Goal: Task Accomplishment & Management: Manage account settings

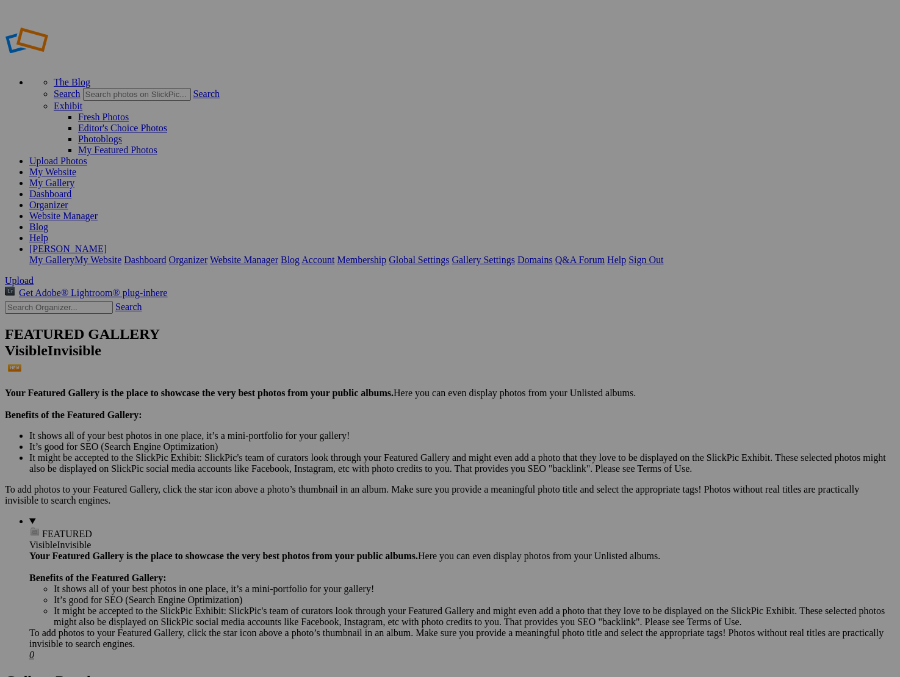
type input "Jury"
click at [341, 400] on span "Create" at bounding box center [328, 405] width 26 height 10
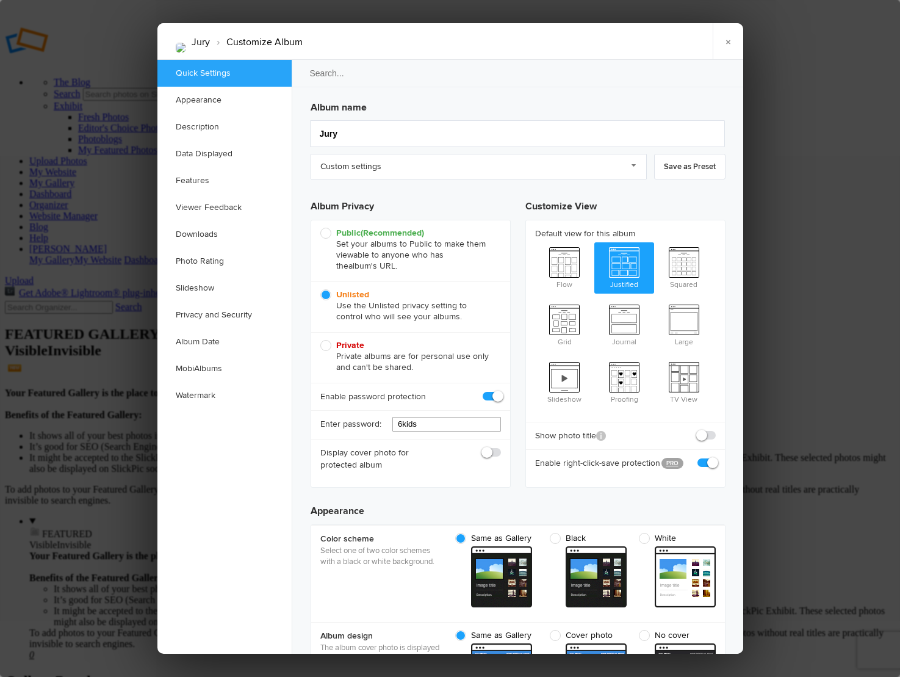
scroll to position [1, 0]
drag, startPoint x: 435, startPoint y: 421, endPoint x: 344, endPoint y: 423, distance: 91.6
click at [344, 423] on div "Enter password: 6kids" at bounding box center [410, 423] width 199 height 29
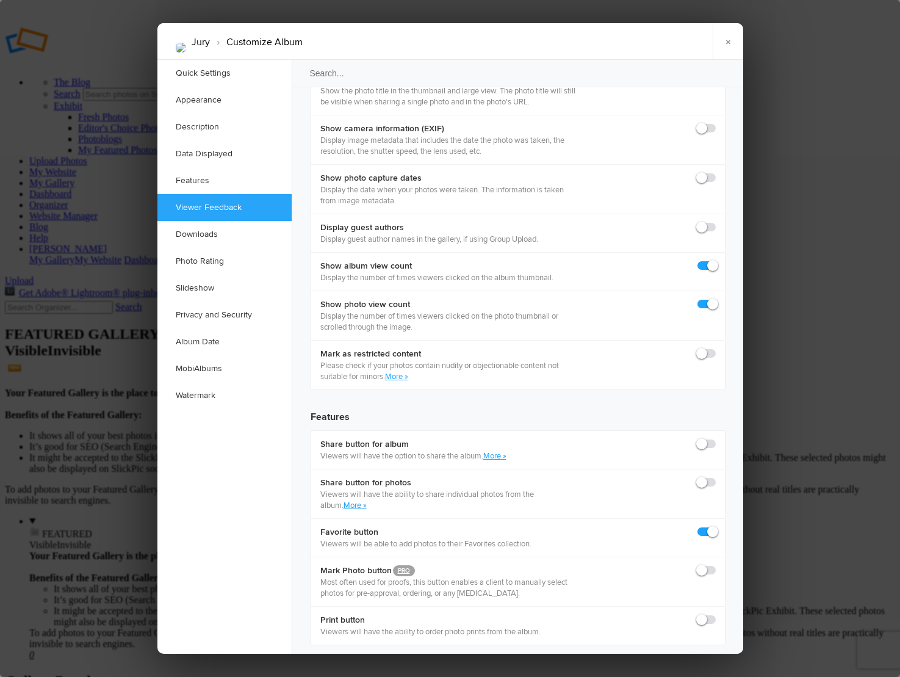
scroll to position [1767, 0]
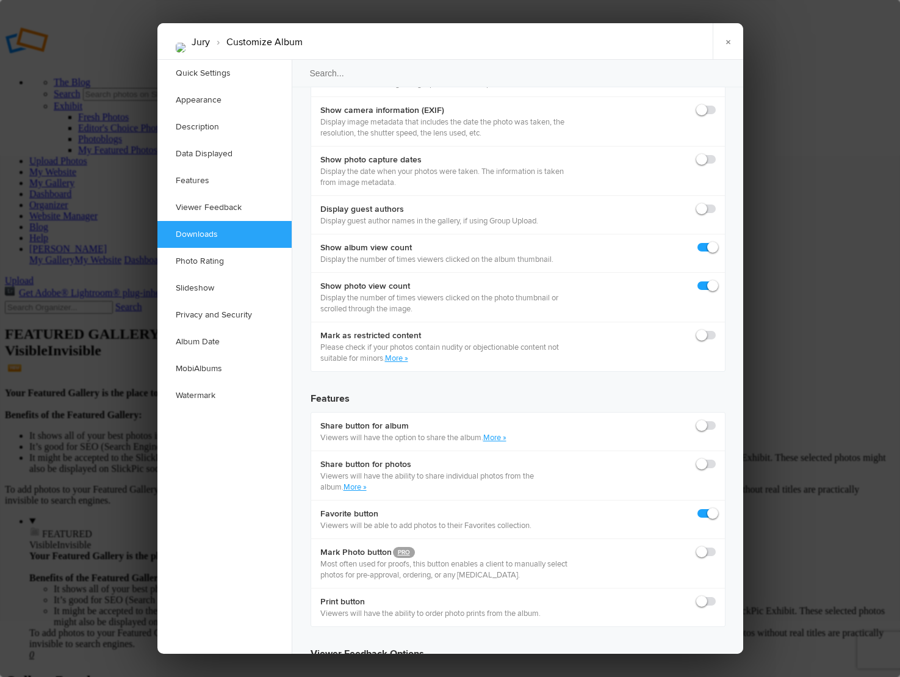
type input "star25"
checkbox input "true"
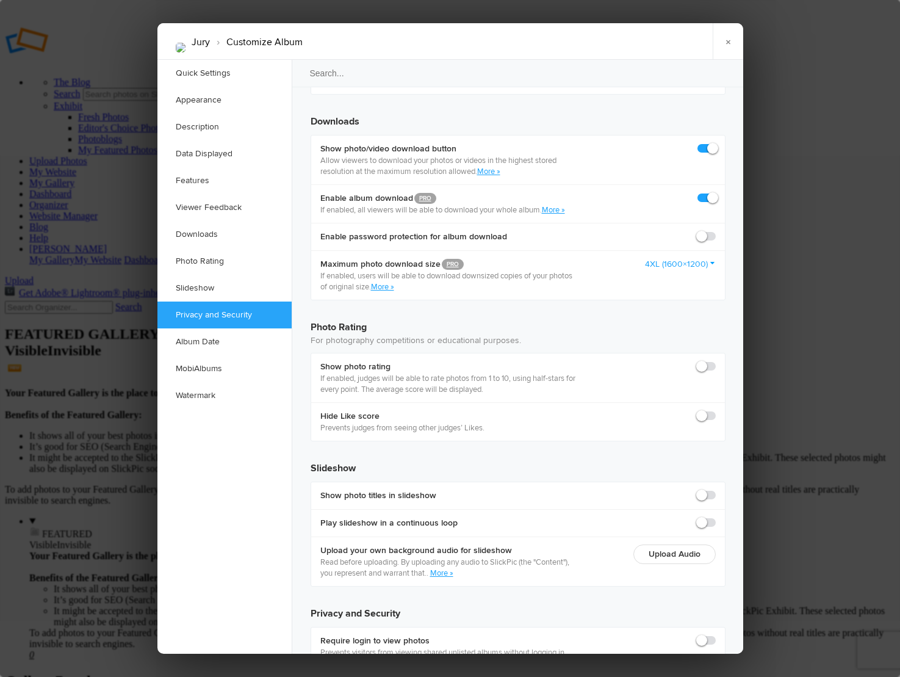
scroll to position [2487, 0]
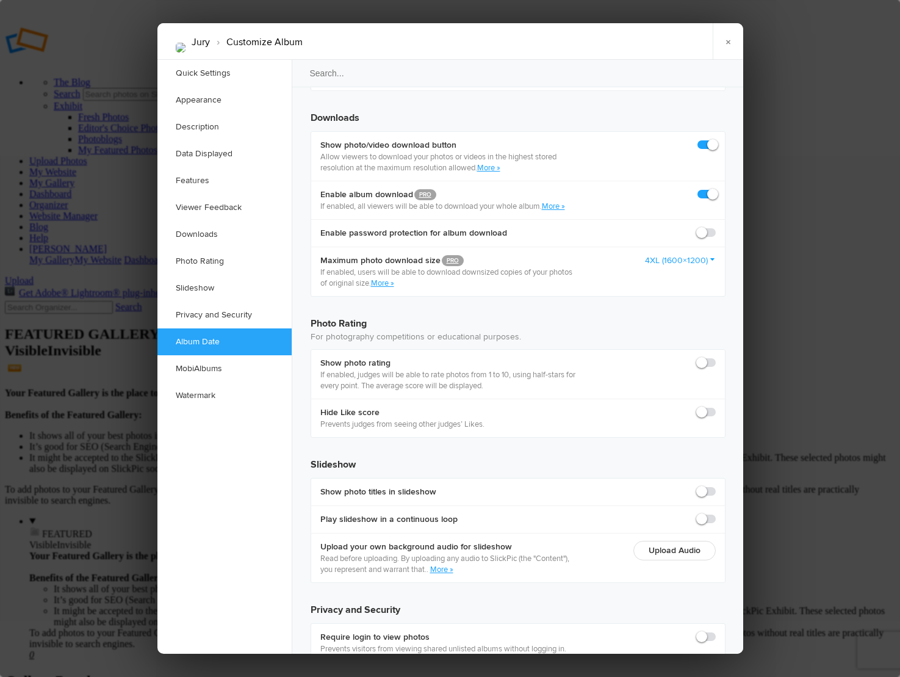
radio input "true"
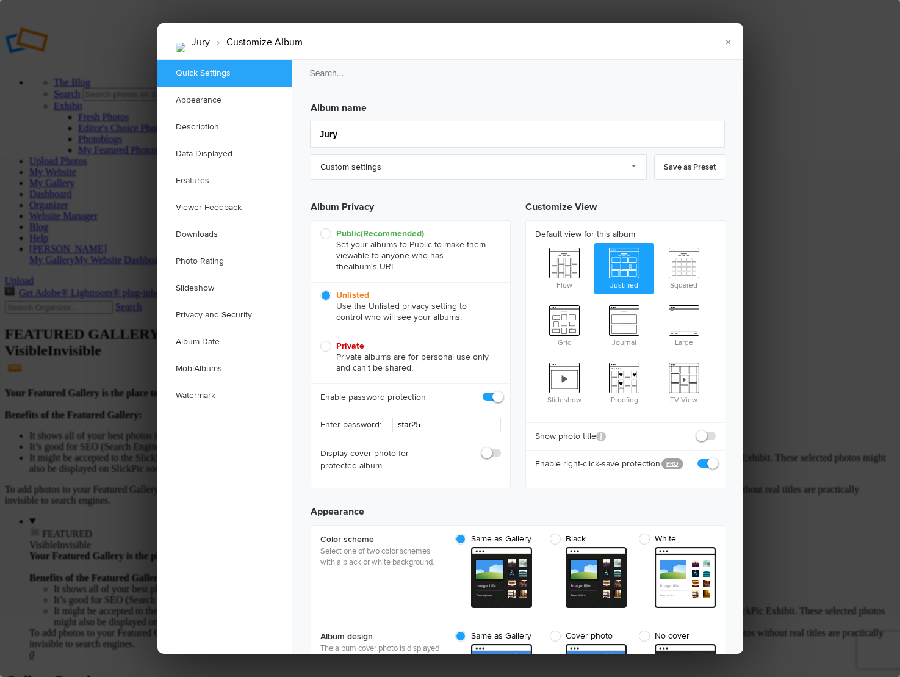
scroll to position [0, 0]
click at [728, 39] on link "×" at bounding box center [728, 41] width 31 height 37
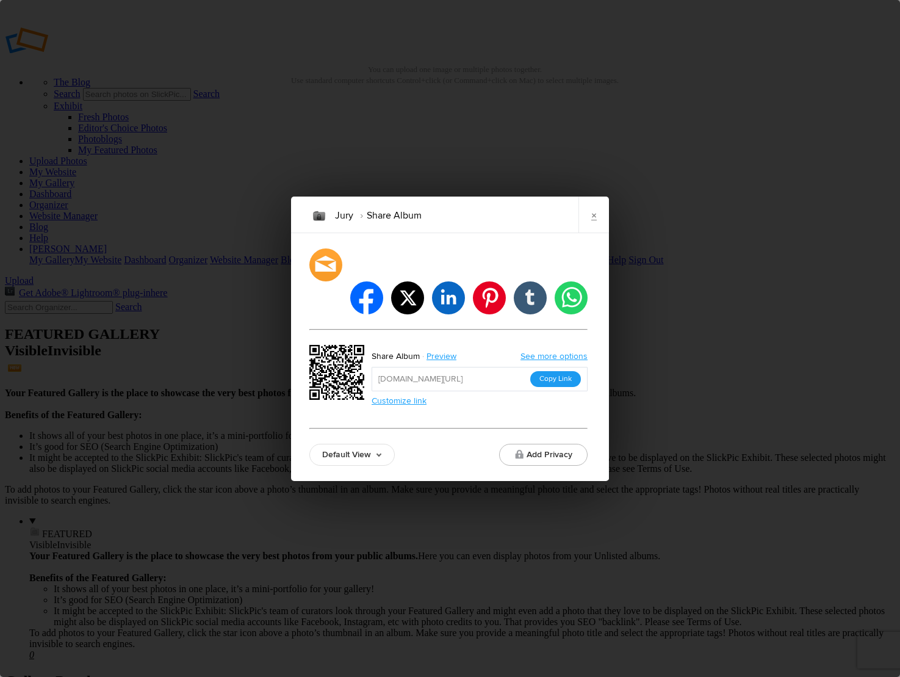
click at [552, 371] on button "Copy Link" at bounding box center [555, 379] width 51 height 16
click at [591, 233] on link "×" at bounding box center [593, 214] width 31 height 37
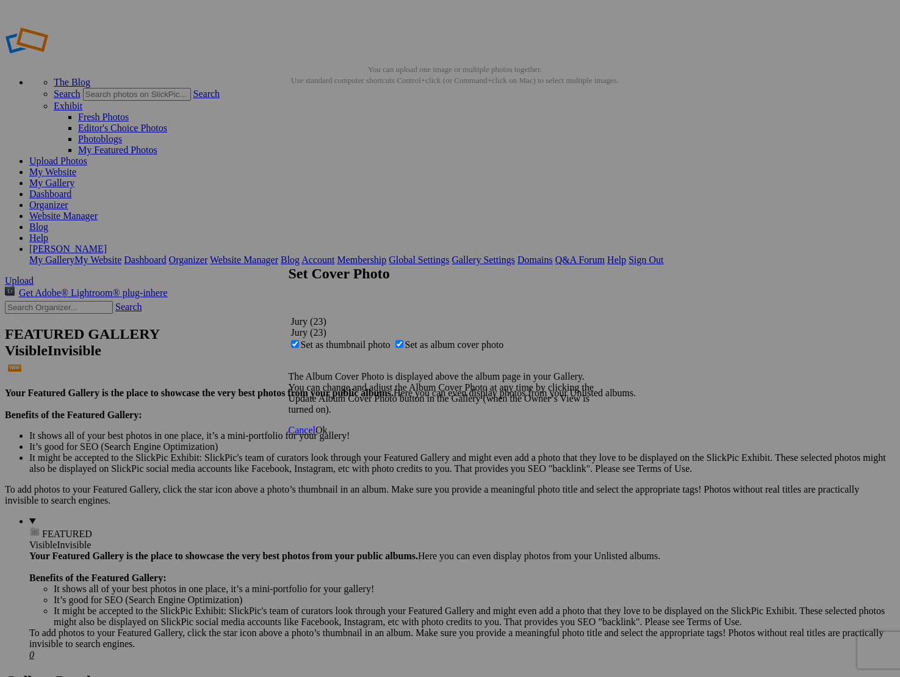
click at [328, 435] on span "Ok" at bounding box center [321, 430] width 12 height 10
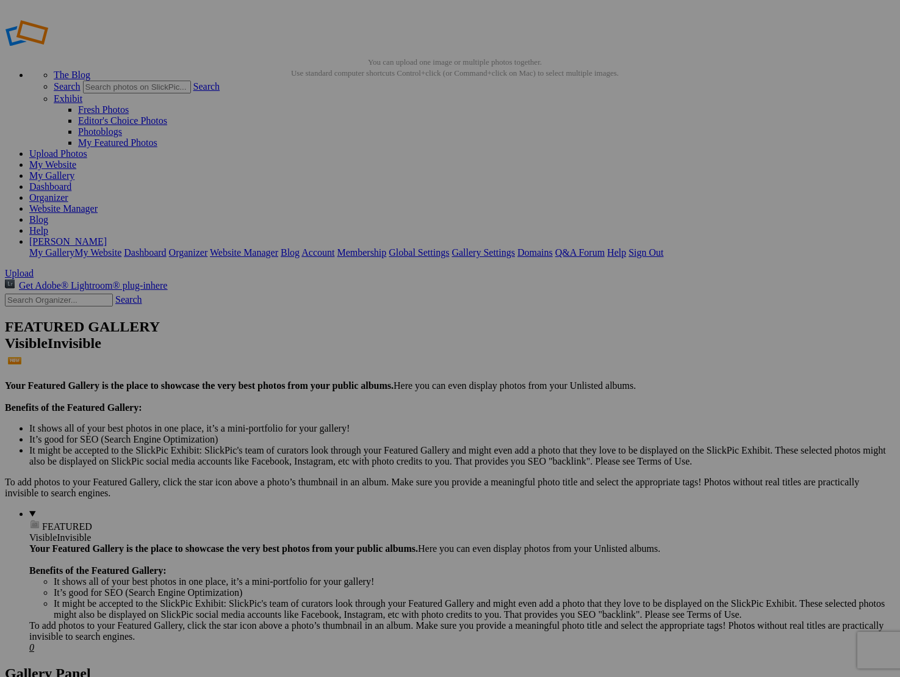
scroll to position [9, 0]
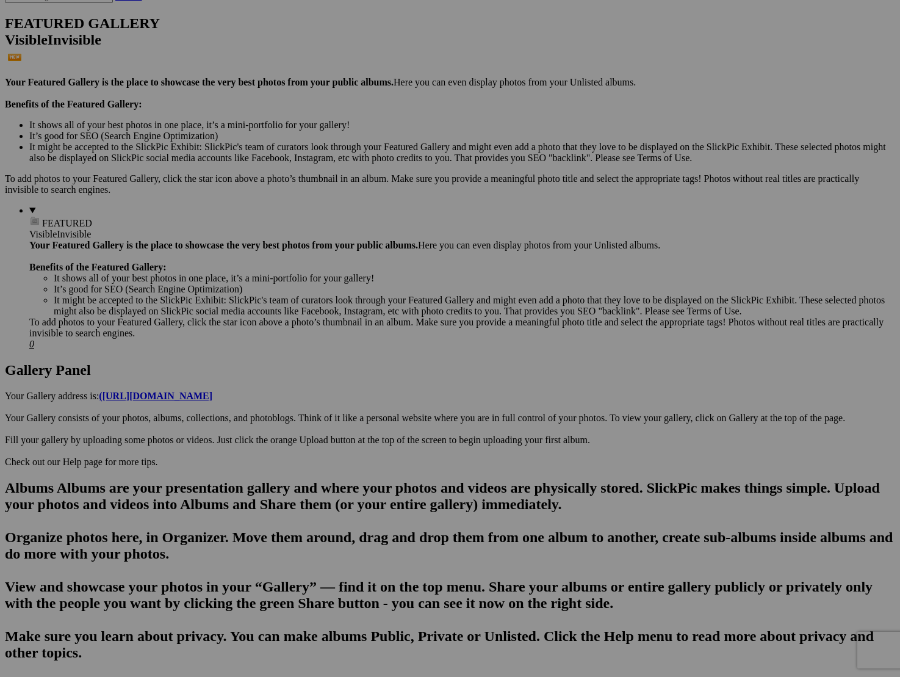
scroll to position [317, 0]
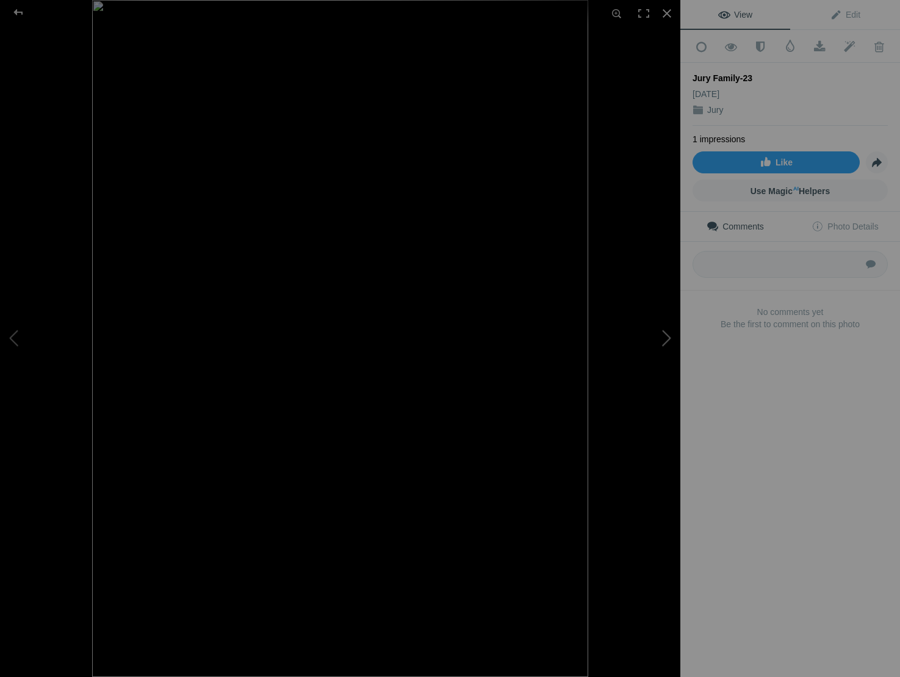
click at [665, 342] on button at bounding box center [635, 338] width 92 height 243
click at [15, 331] on button at bounding box center [46, 338] width 92 height 243
click at [665, 10] on div at bounding box center [667, 13] width 27 height 27
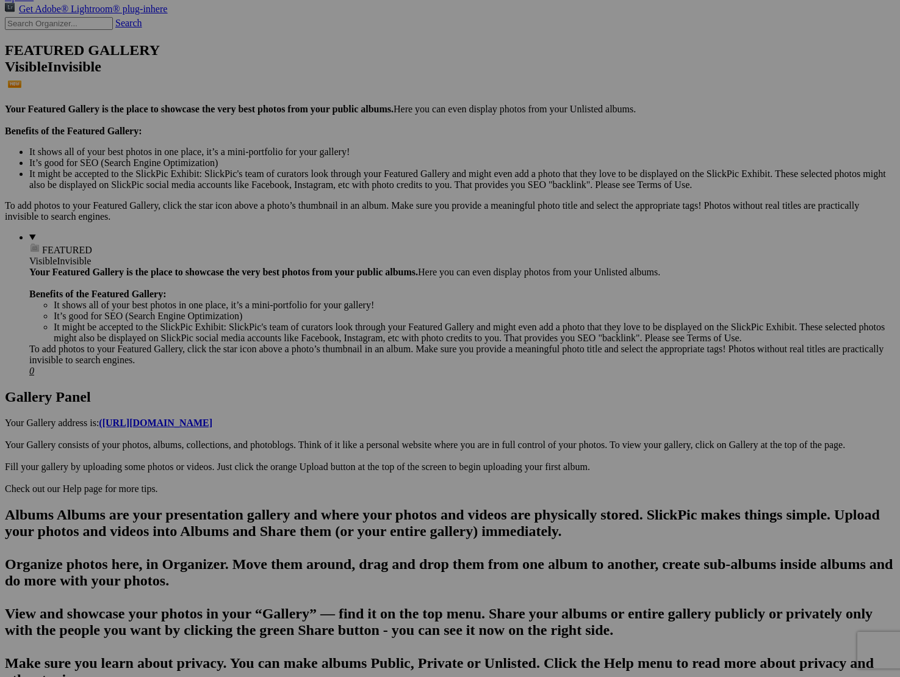
click at [369, 417] on span "Yes" at bounding box center [362, 418] width 14 height 10
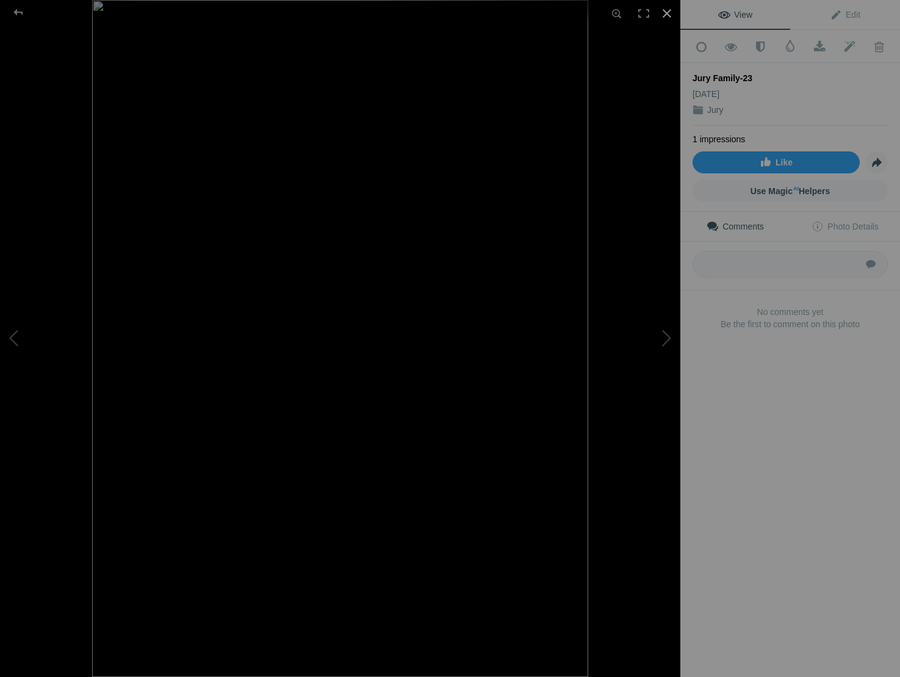
click at [670, 10] on div at bounding box center [667, 13] width 27 height 27
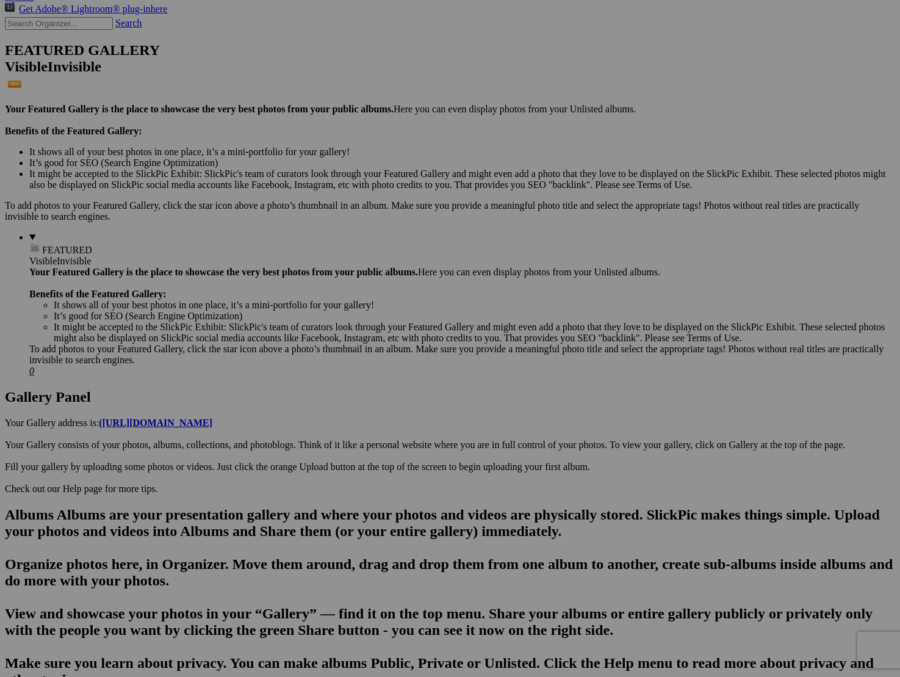
click at [369, 419] on span "Yes" at bounding box center [362, 418] width 14 height 10
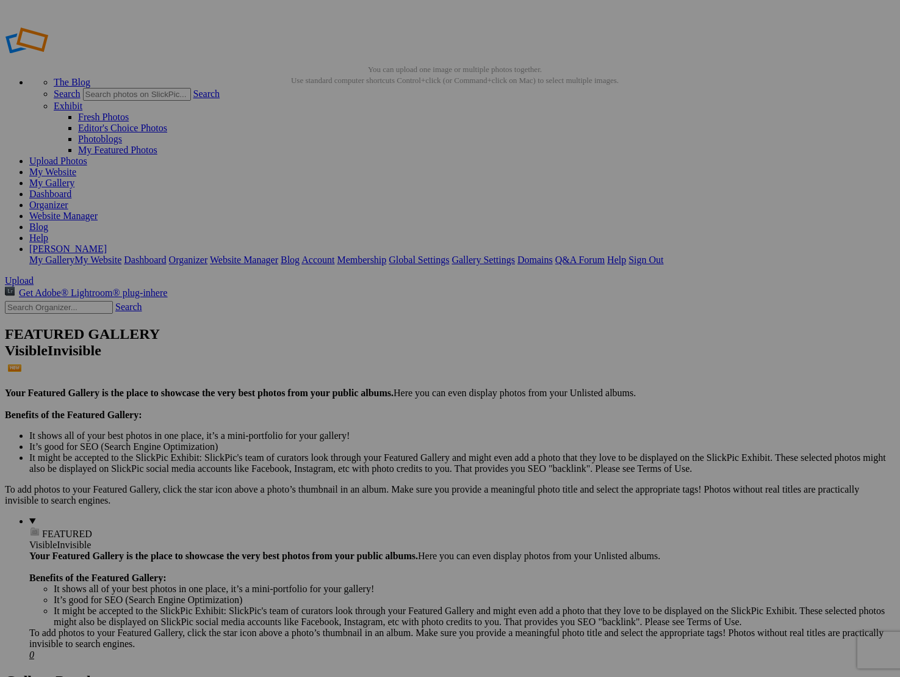
scroll to position [0, 0]
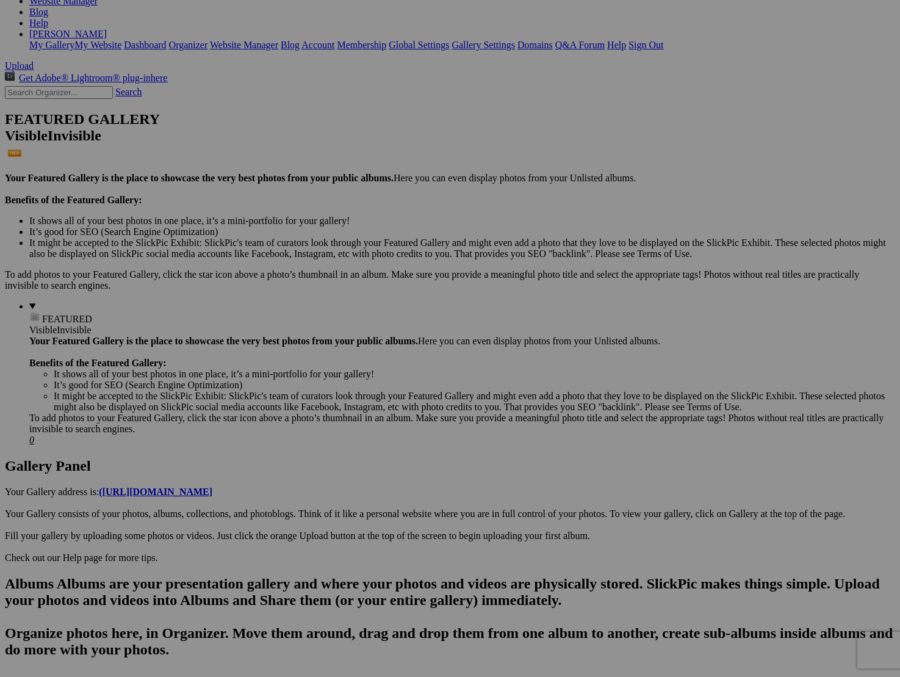
scroll to position [244, 0]
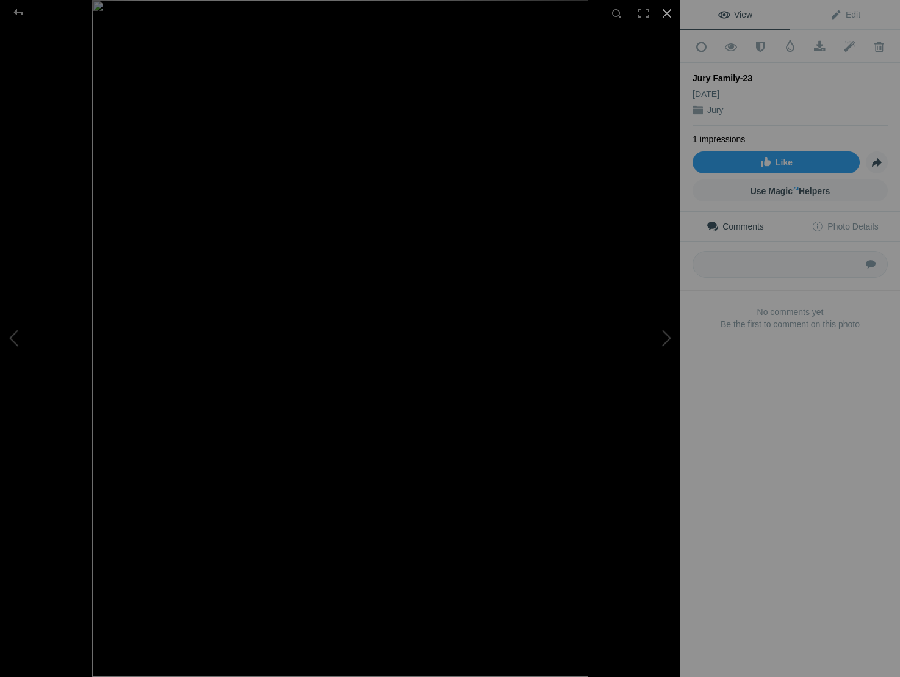
click at [667, 9] on div at bounding box center [667, 13] width 27 height 27
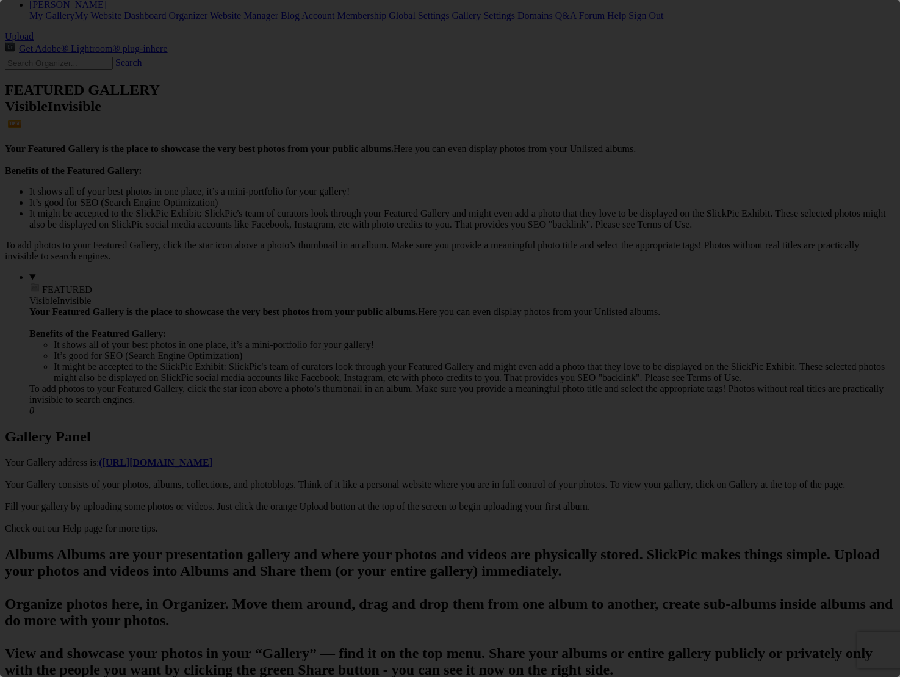
scroll to position [0, 0]
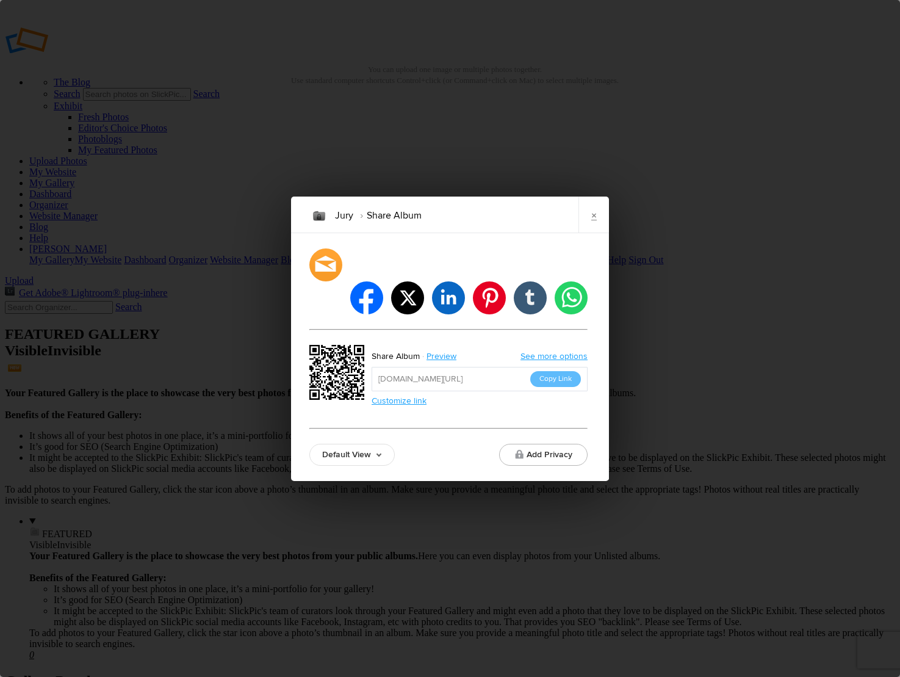
click at [406, 395] on link "Customize link" at bounding box center [399, 400] width 55 height 10
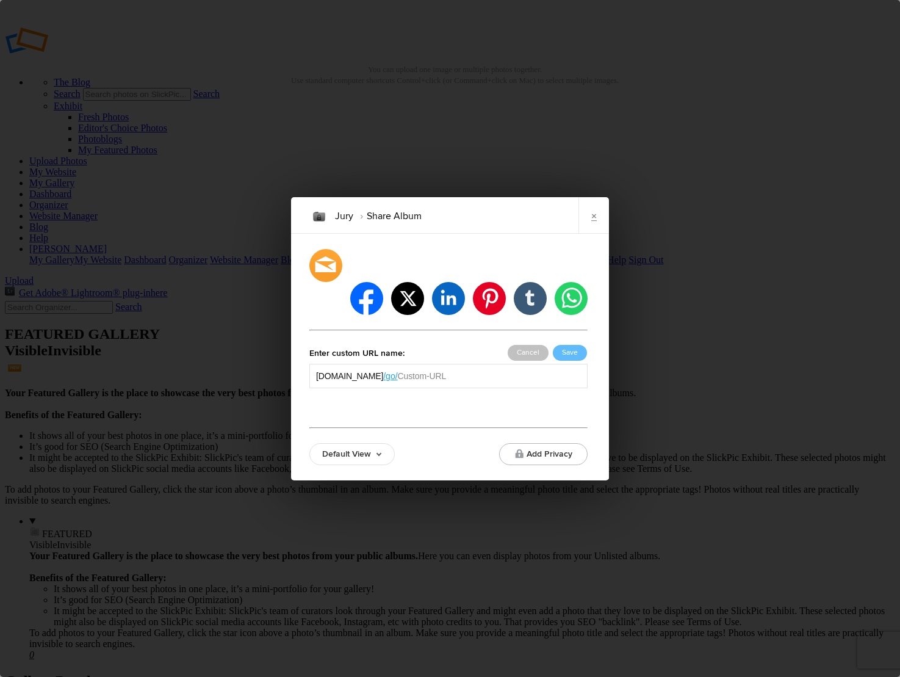
click at [479, 370] on input "text" at bounding box center [489, 376] width 183 height 12
type input "jury2025"
click at [576, 403] on div "facebook twitter linkedin pinterest tumblr whatsapp Enter custom URL name: broa…" at bounding box center [448, 357] width 278 height 216
click at [574, 345] on button "Save" at bounding box center [570, 353] width 34 height 16
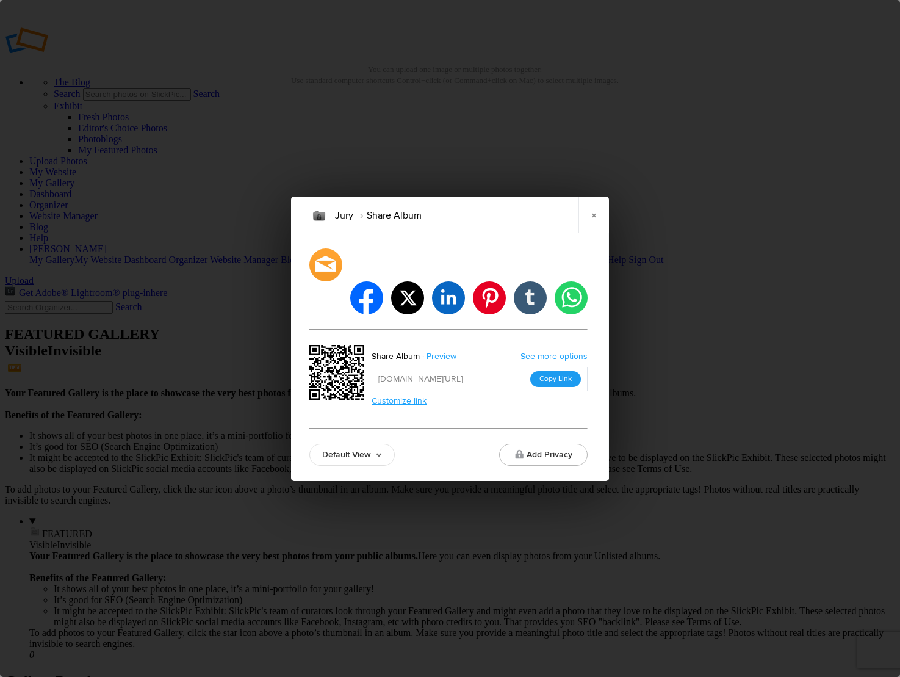
click at [561, 371] on button "Copy Link" at bounding box center [555, 379] width 51 height 16
click at [598, 225] on link "×" at bounding box center [593, 214] width 31 height 37
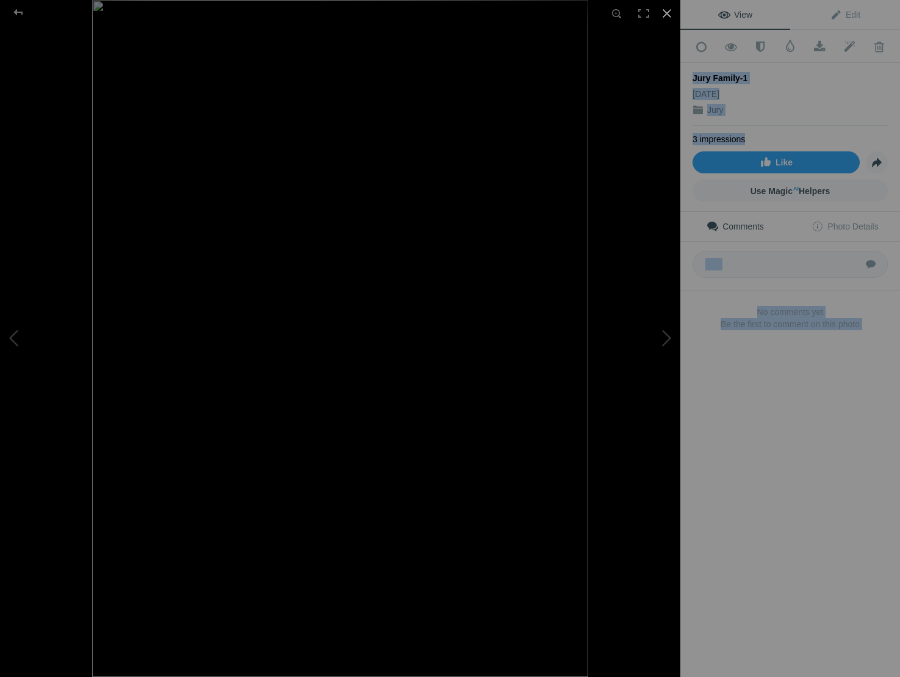
click at [665, 10] on div at bounding box center [667, 13] width 27 height 27
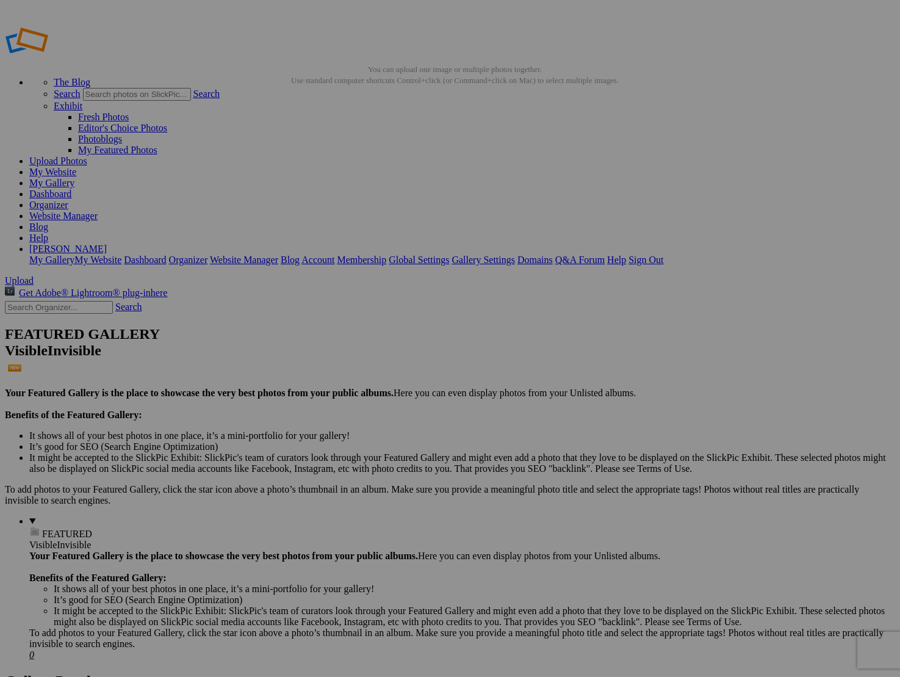
drag, startPoint x: 570, startPoint y: 421, endPoint x: 578, endPoint y: 417, distance: 8.7
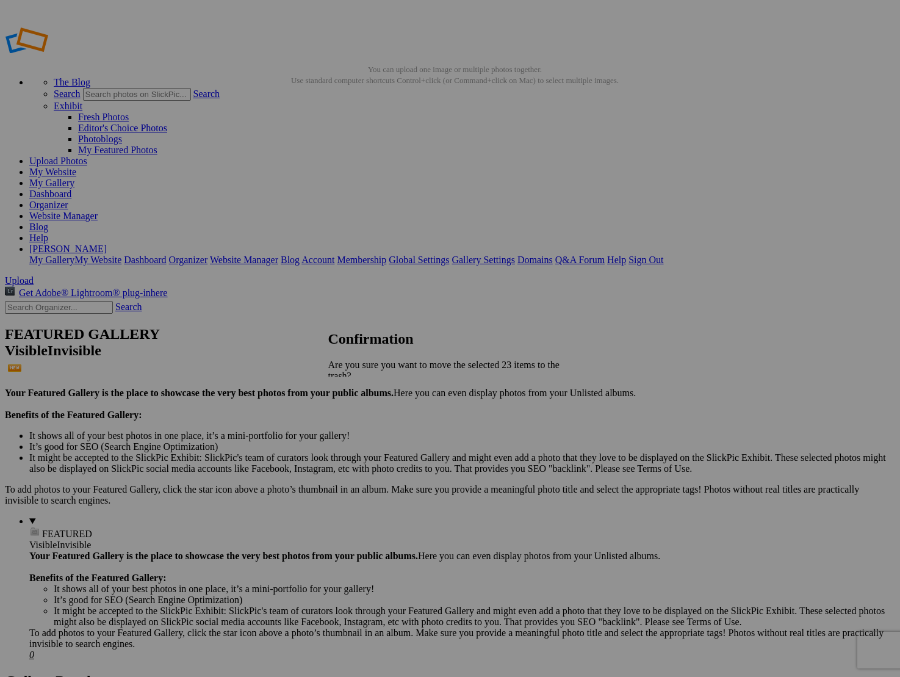
click at [369, 424] on link "Yes" at bounding box center [362, 429] width 14 height 10
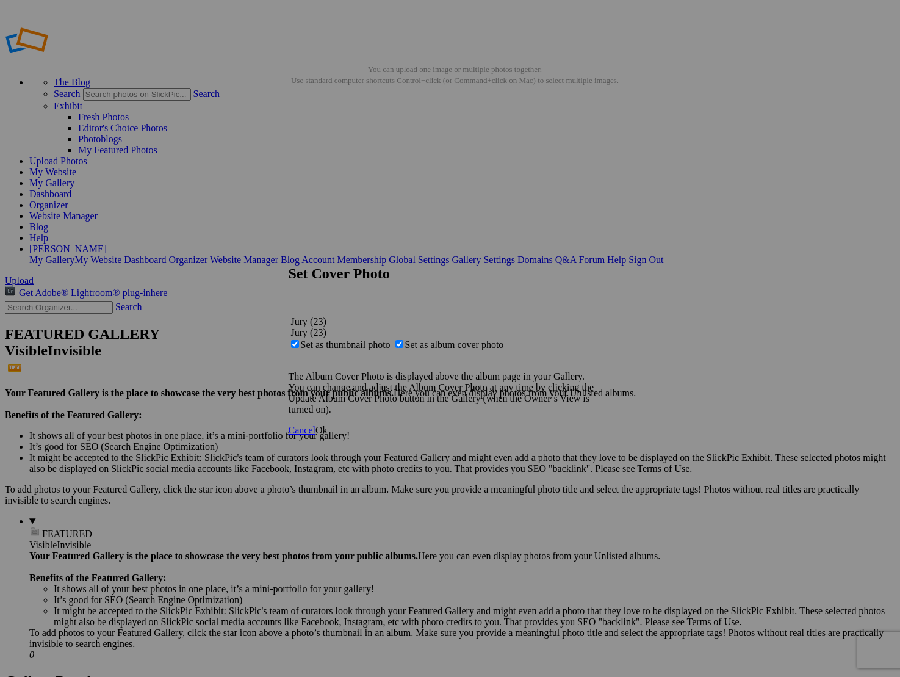
click at [328, 435] on span "Ok" at bounding box center [321, 430] width 12 height 10
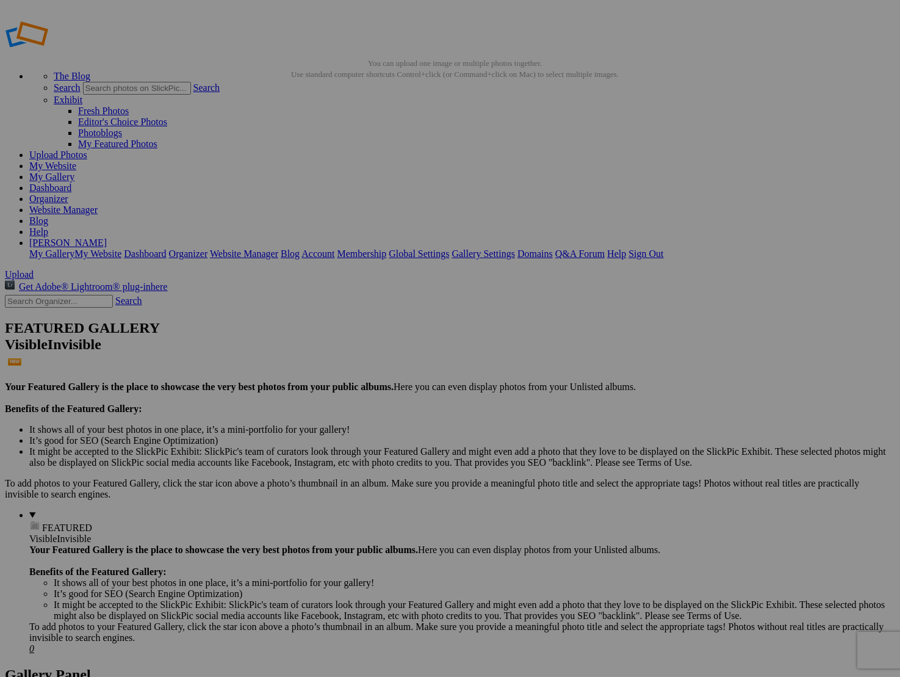
scroll to position [8, 0]
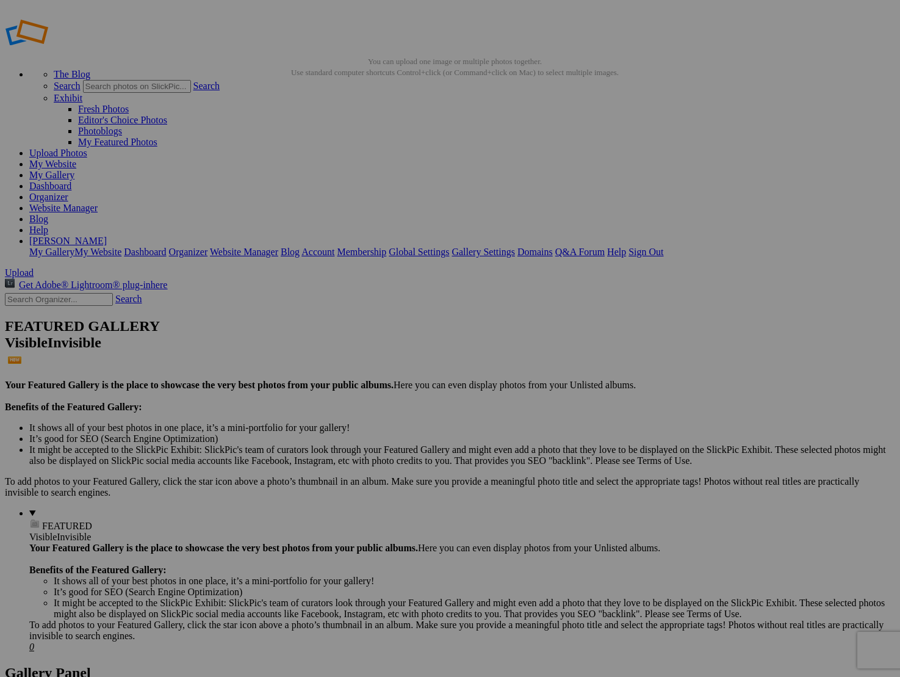
click at [369, 420] on span "Yes" at bounding box center [362, 418] width 14 height 10
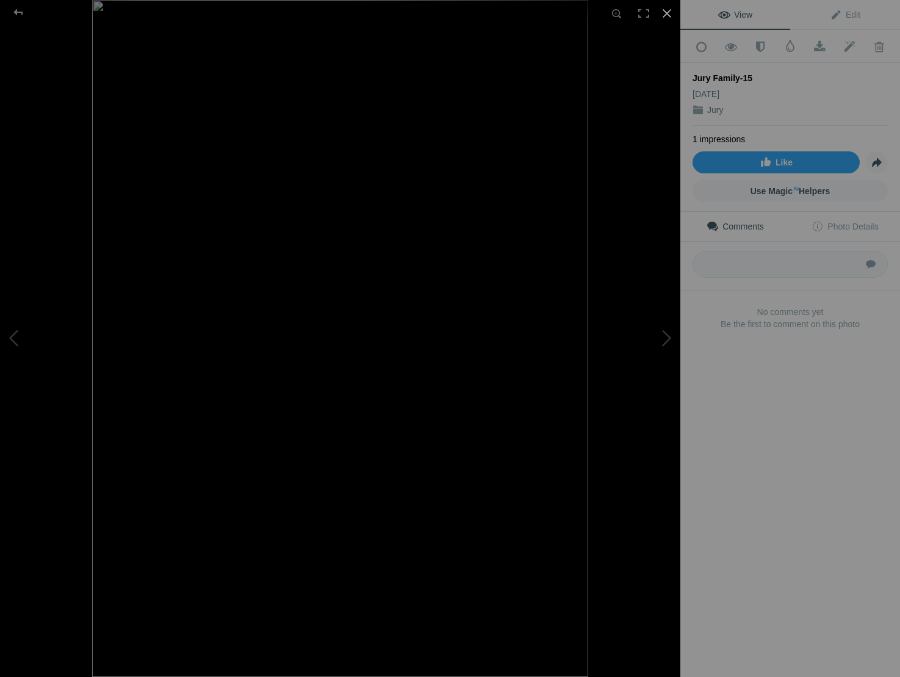
click at [668, 13] on div at bounding box center [667, 13] width 27 height 27
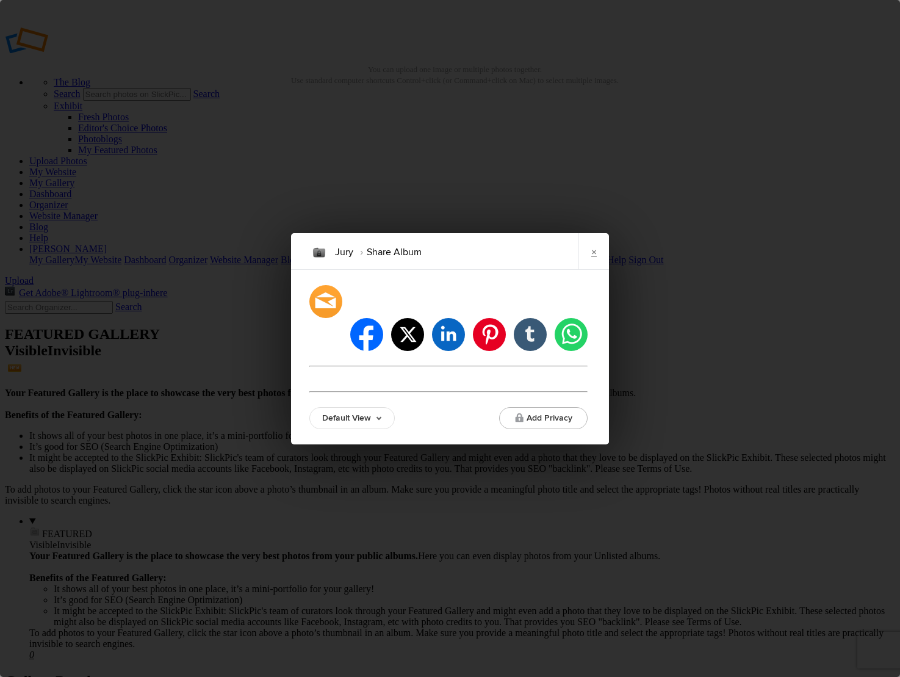
type input "[URL][DOMAIN_NAME]"
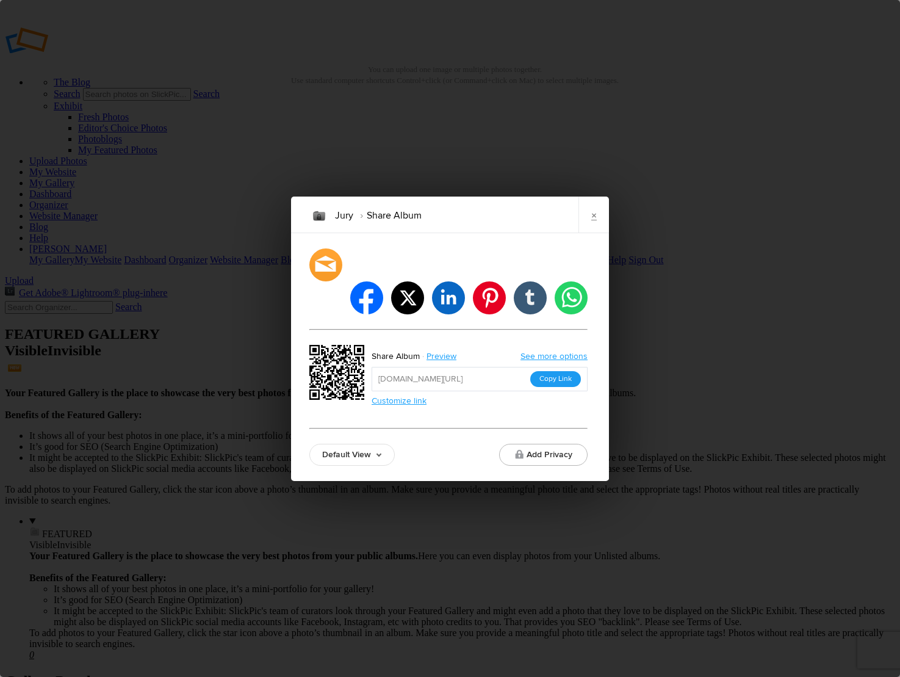
click at [559, 371] on button "Copy Link" at bounding box center [555, 379] width 51 height 16
click at [529, 444] on button "Add Privacy" at bounding box center [543, 455] width 88 height 22
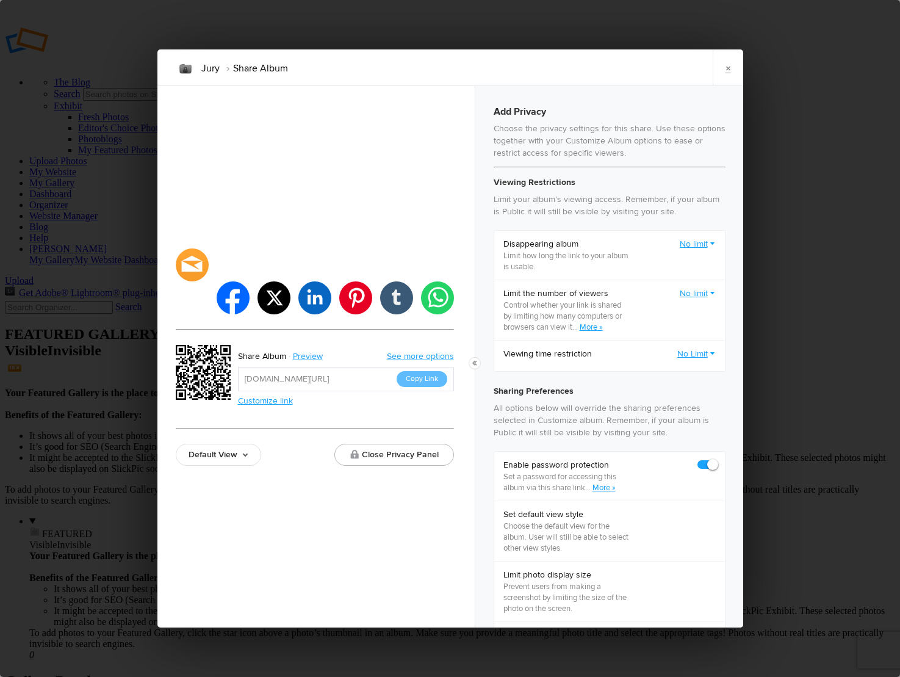
checkbox input "true"
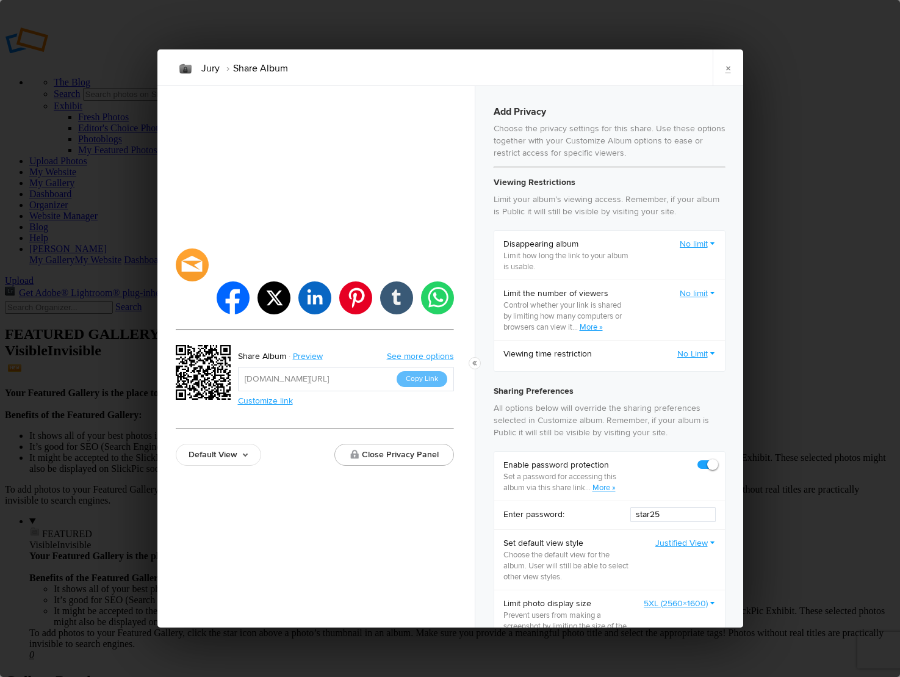
drag, startPoint x: 662, startPoint y: 516, endPoint x: 595, endPoint y: 518, distance: 67.2
click at [595, 518] on div "Enter password: star25" at bounding box center [609, 514] width 231 height 29
click at [722, 70] on link "×" at bounding box center [728, 67] width 31 height 37
